Goal: Task Accomplishment & Management: Manage account settings

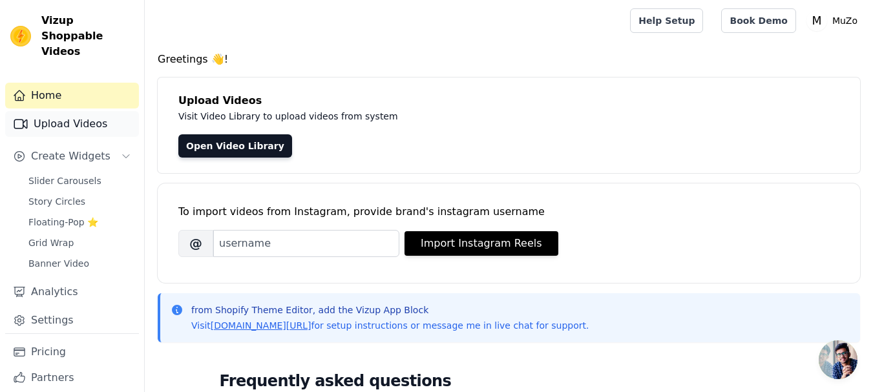
click at [85, 111] on link "Upload Videos" at bounding box center [72, 124] width 134 height 26
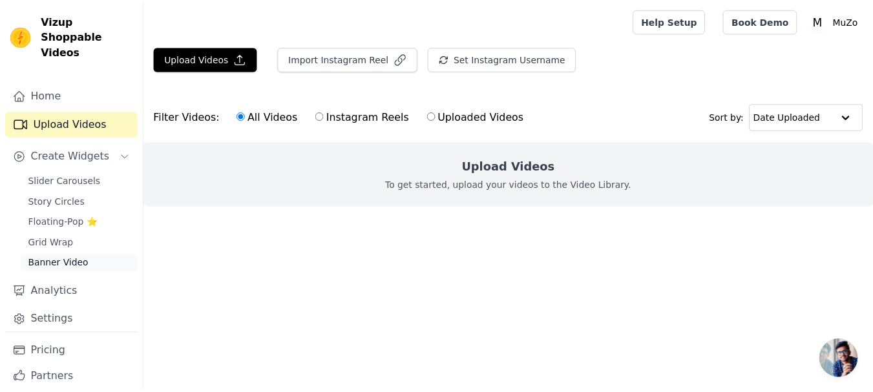
scroll to position [19, 0]
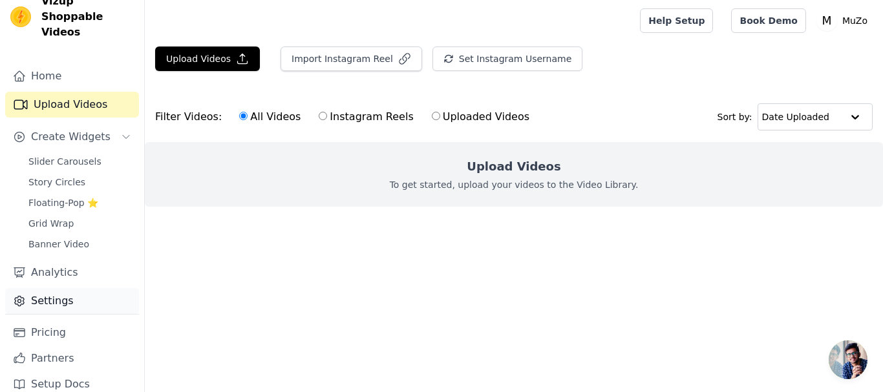
click at [61, 295] on link "Settings" at bounding box center [72, 301] width 134 height 26
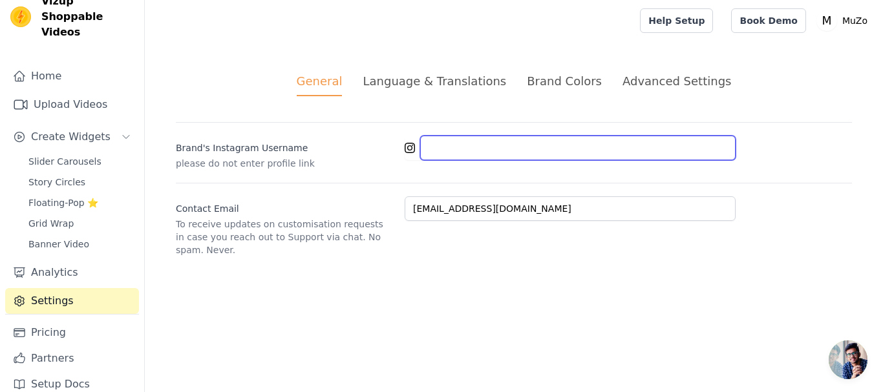
click at [454, 140] on input "Brand's Instagram Username" at bounding box center [577, 148] width 315 height 25
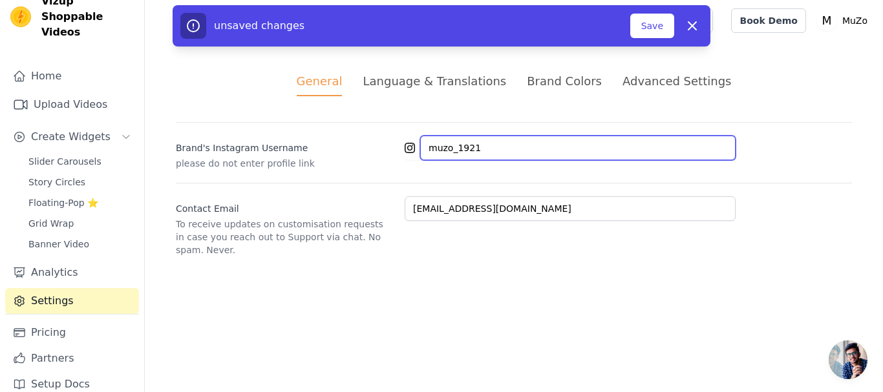
type input "muzo_1921"
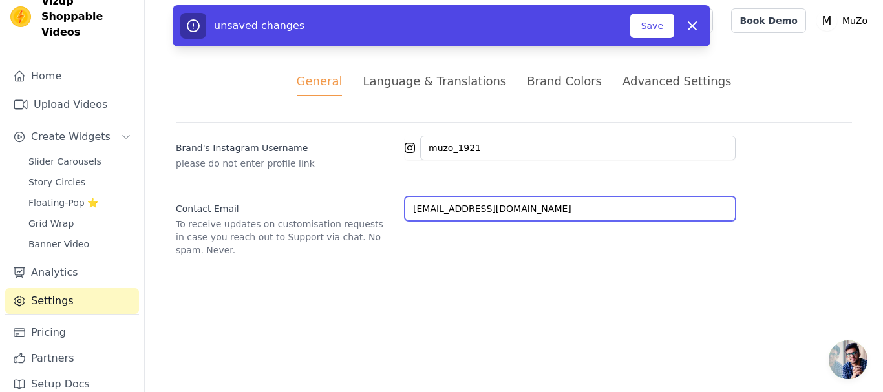
click at [585, 213] on input "[EMAIL_ADDRESS][DOMAIN_NAME]" at bounding box center [570, 208] width 331 height 25
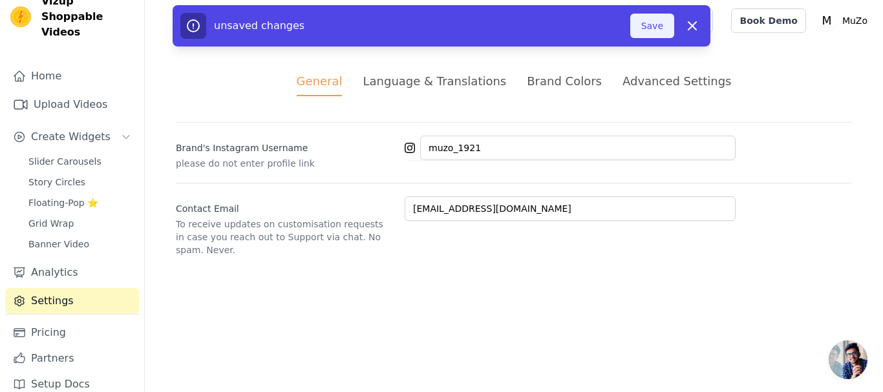
click at [654, 30] on button "Save" at bounding box center [652, 26] width 44 height 25
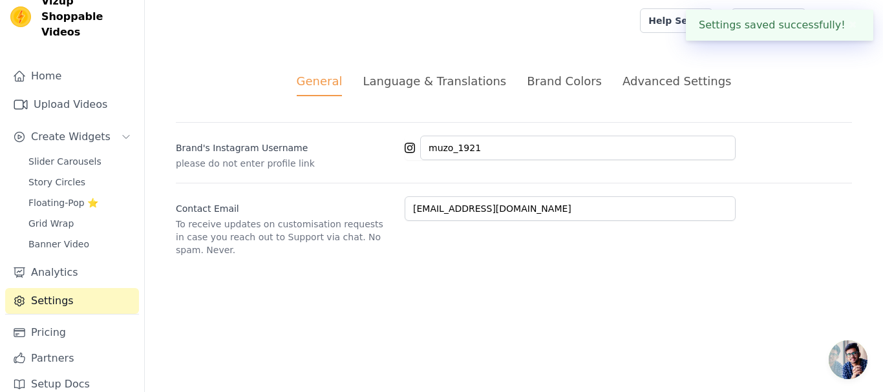
click at [417, 87] on div "Language & Translations" at bounding box center [434, 80] width 143 height 17
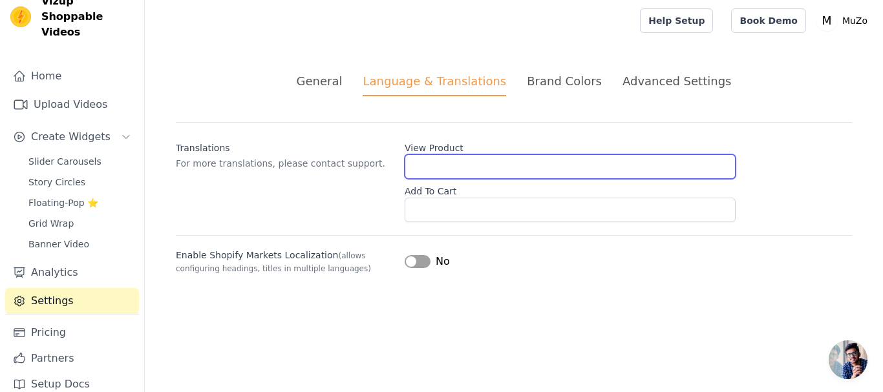
click at [471, 171] on input "View Product" at bounding box center [570, 166] width 331 height 25
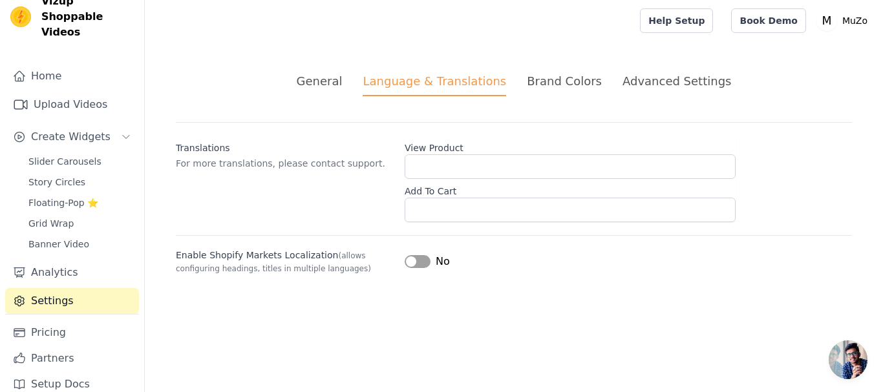
click at [421, 264] on button "Label" at bounding box center [418, 261] width 26 height 13
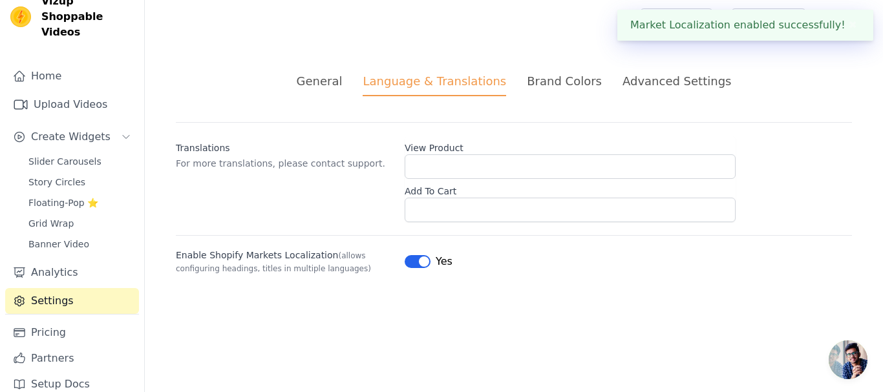
click at [554, 78] on div "Brand Colors" at bounding box center [564, 80] width 75 height 17
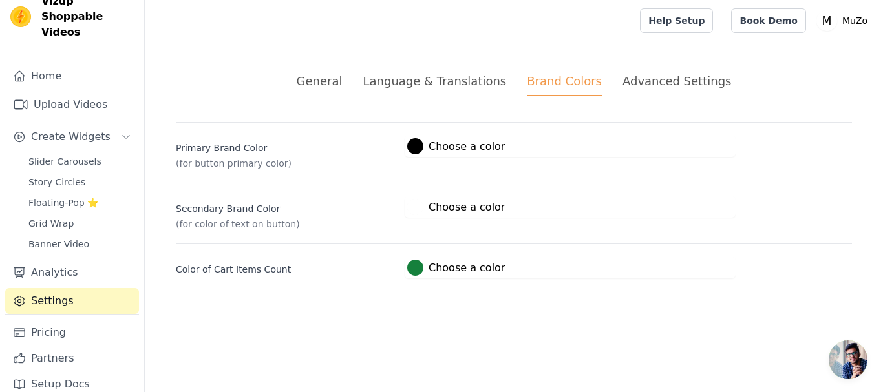
click at [640, 74] on div "Advanced Settings" at bounding box center [676, 80] width 109 height 17
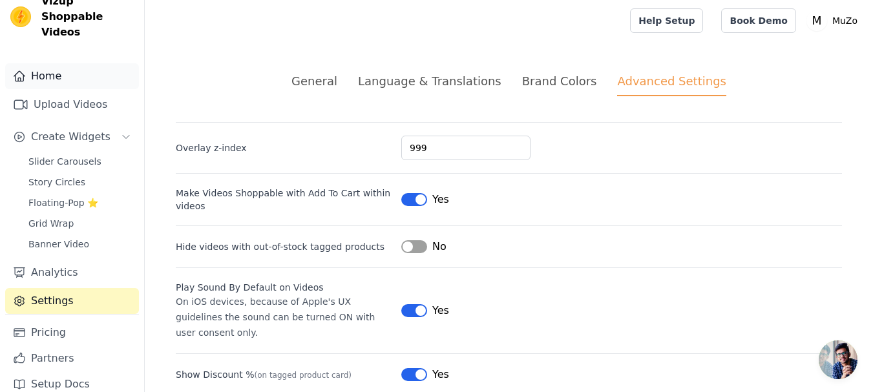
click at [65, 67] on link "Home" at bounding box center [72, 76] width 134 height 26
